Goal: Task Accomplishment & Management: Manage account settings

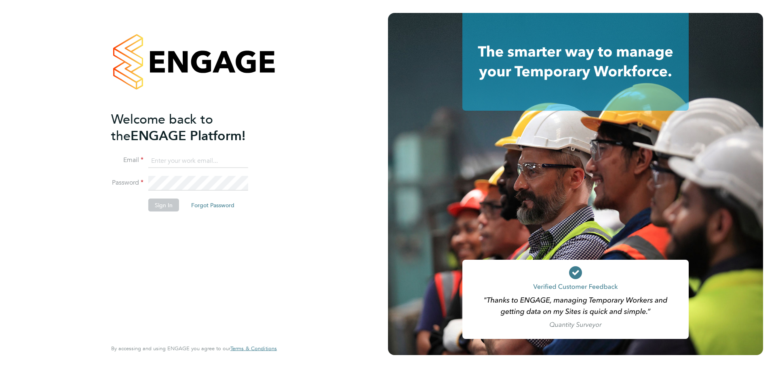
type input "[EMAIL_ADDRESS][DOMAIN_NAME]"
click at [169, 204] on button "Sign In" at bounding box center [163, 204] width 31 height 13
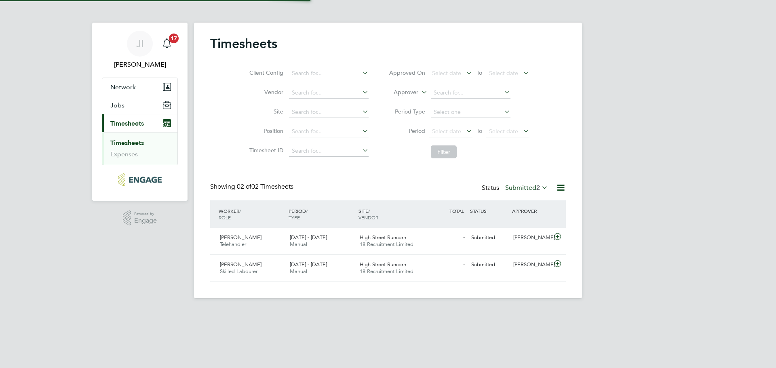
scroll to position [21, 70]
click at [411, 237] on div "High Street Runcorn 18 Recruitment Limited" at bounding box center [391, 241] width 70 height 20
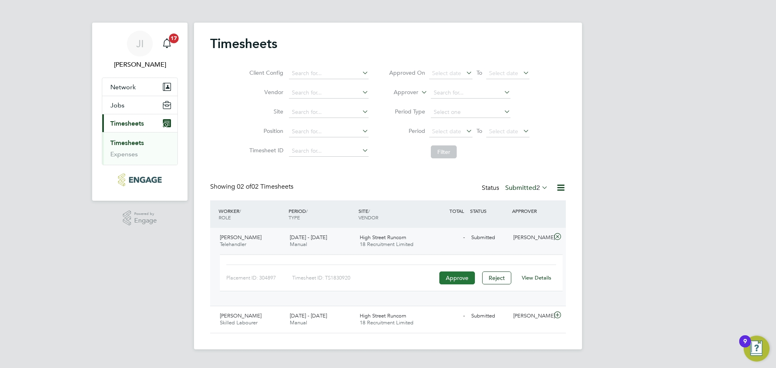
click at [451, 280] on button "Approve" at bounding box center [457, 278] width 36 height 13
click at [302, 317] on span "22 - 28 Sep 2025" at bounding box center [308, 315] width 37 height 7
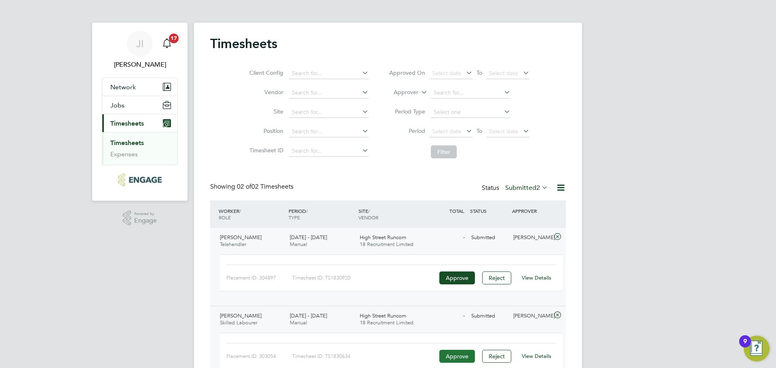
click at [460, 358] on button "Approve" at bounding box center [457, 356] width 36 height 13
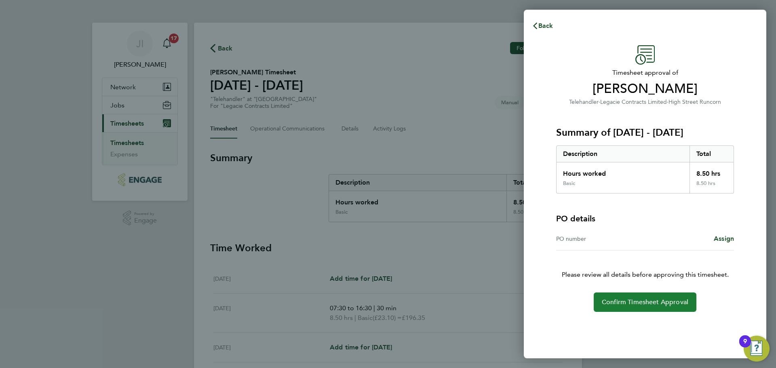
click at [650, 305] on span "Confirm Timesheet Approval" at bounding box center [645, 302] width 86 height 8
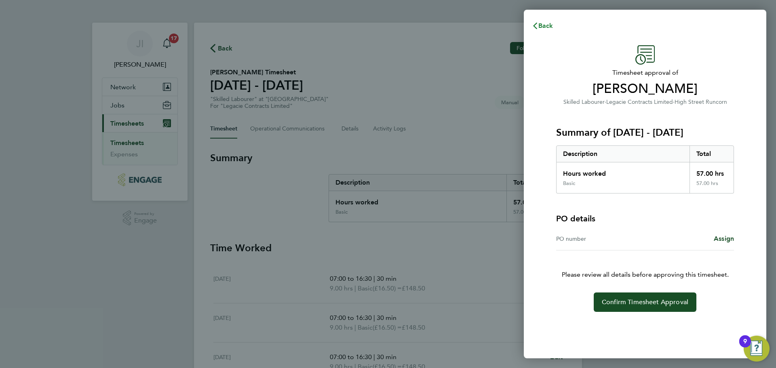
click at [542, 25] on span "Back" at bounding box center [545, 26] width 15 height 8
